Goal: Check status: Check status

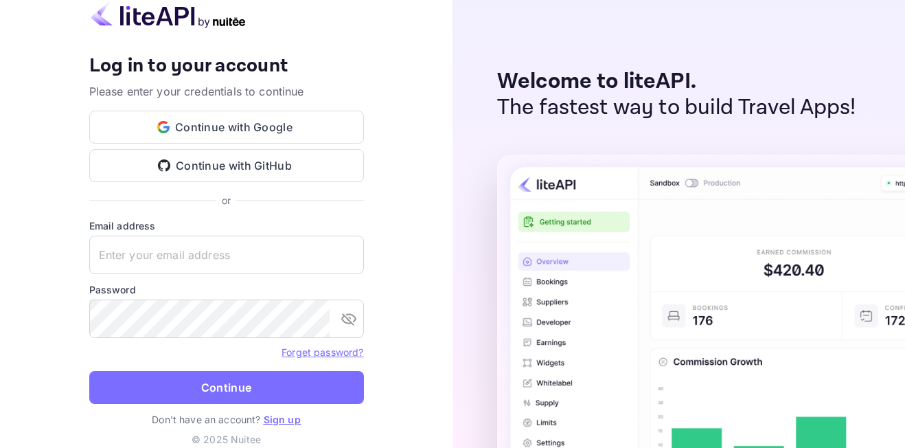
type input "[EMAIL_ADDRESS][DOMAIN_NAME]"
click at [205, 389] on button "Continue" at bounding box center [226, 387] width 275 height 33
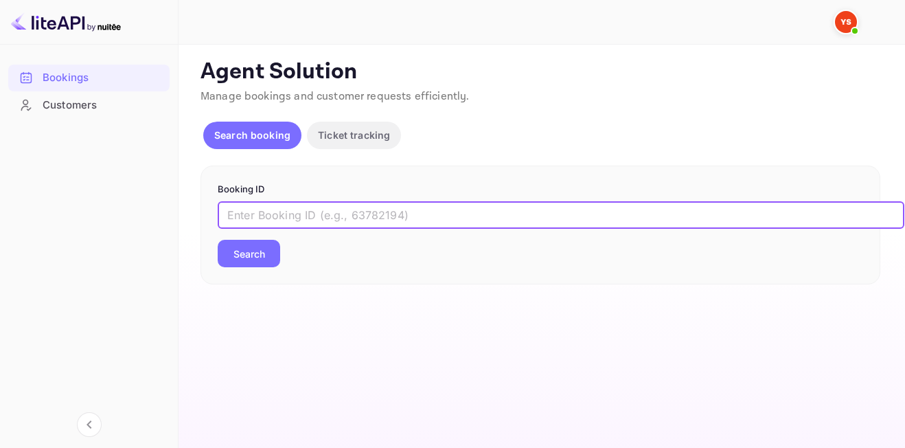
click at [402, 216] on input "text" at bounding box center [561, 214] width 687 height 27
paste input "9732375"
type input "9732375"
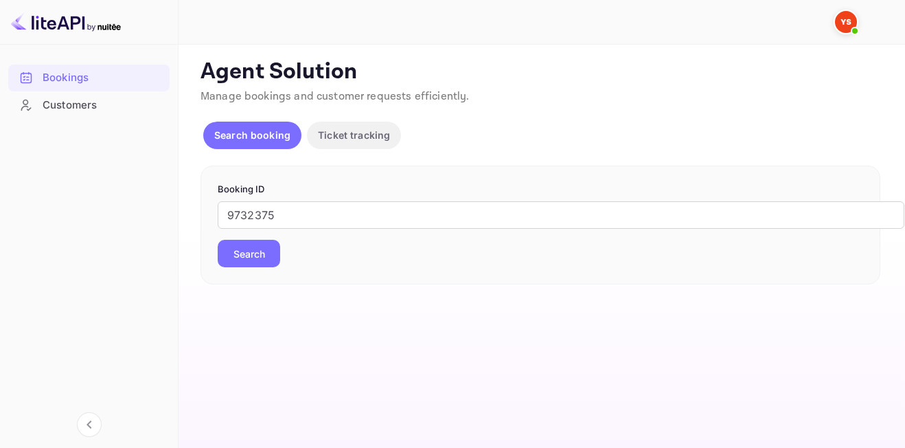
click at [264, 253] on button "Search" at bounding box center [249, 253] width 62 height 27
